Goal: Task Accomplishment & Management: Use online tool/utility

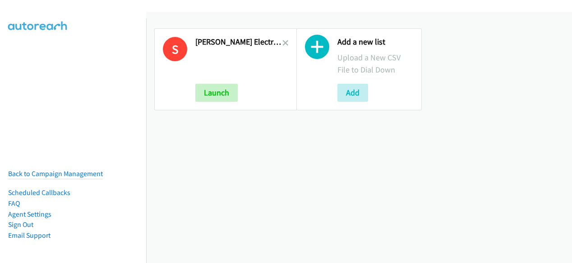
drag, startPoint x: 287, startPoint y: 45, endPoint x: 282, endPoint y: 52, distance: 9.0
click at [288, 45] on div "Add a new list Upload a New CSV File to Dial Down Add" at bounding box center [359, 69] width 142 height 98
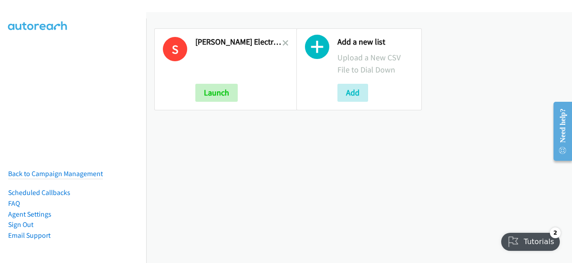
click at [89, 22] on aside "Back to Campaign Management Scheduled Callbacks FAQ Agent Settings Sign Out Com…" at bounding box center [73, 26] width 146 height 16
click at [282, 45] on icon at bounding box center [285, 44] width 6 height 6
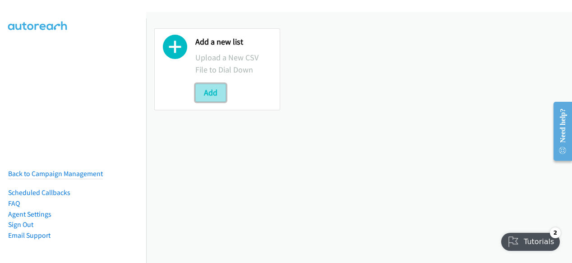
click at [211, 87] on button "Add" at bounding box center [210, 93] width 31 height 18
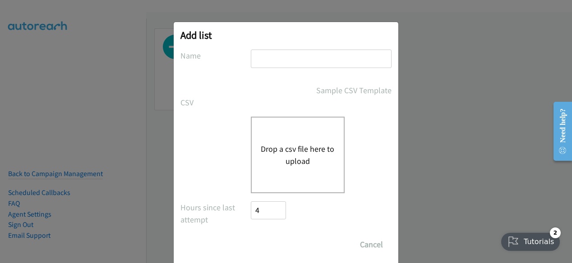
click at [277, 51] on input "text" at bounding box center [321, 59] width 141 height 18
paste input "Rubrik Q3FY25 Workshop Identity Recovery 1"
type input "Rubrik Q3FY25 Workshop Identity Recovery 1"
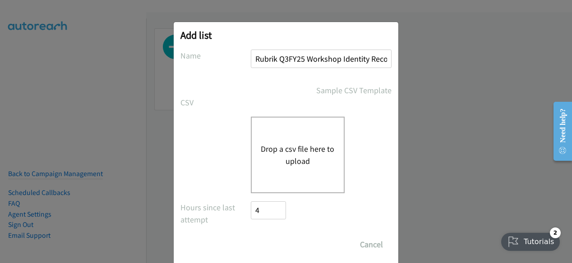
click at [262, 147] on button "Drop a csv file here to upload" at bounding box center [298, 155] width 74 height 24
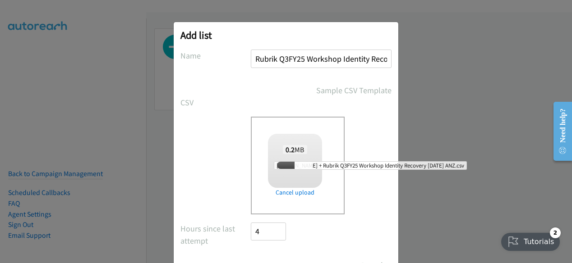
scroll to position [40, 0]
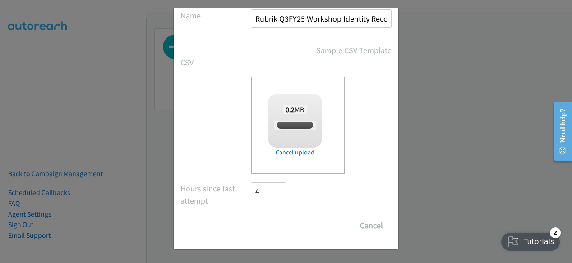
checkbox input "true"
click at [264, 222] on input "Save List" at bounding box center [274, 226] width 47 height 18
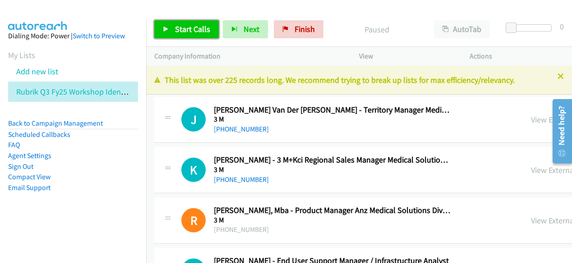
click at [199, 28] on span "Start Calls" at bounding box center [192, 29] width 35 height 10
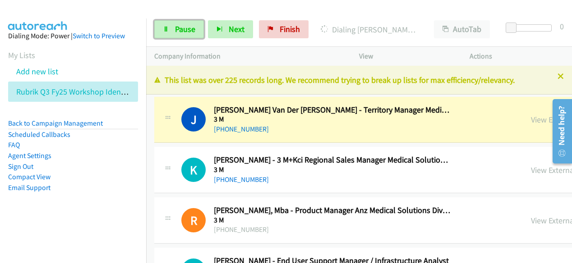
click at [193, 33] on span "Pause" at bounding box center [185, 29] width 20 height 10
